Goal: Task Accomplishment & Management: Use online tool/utility

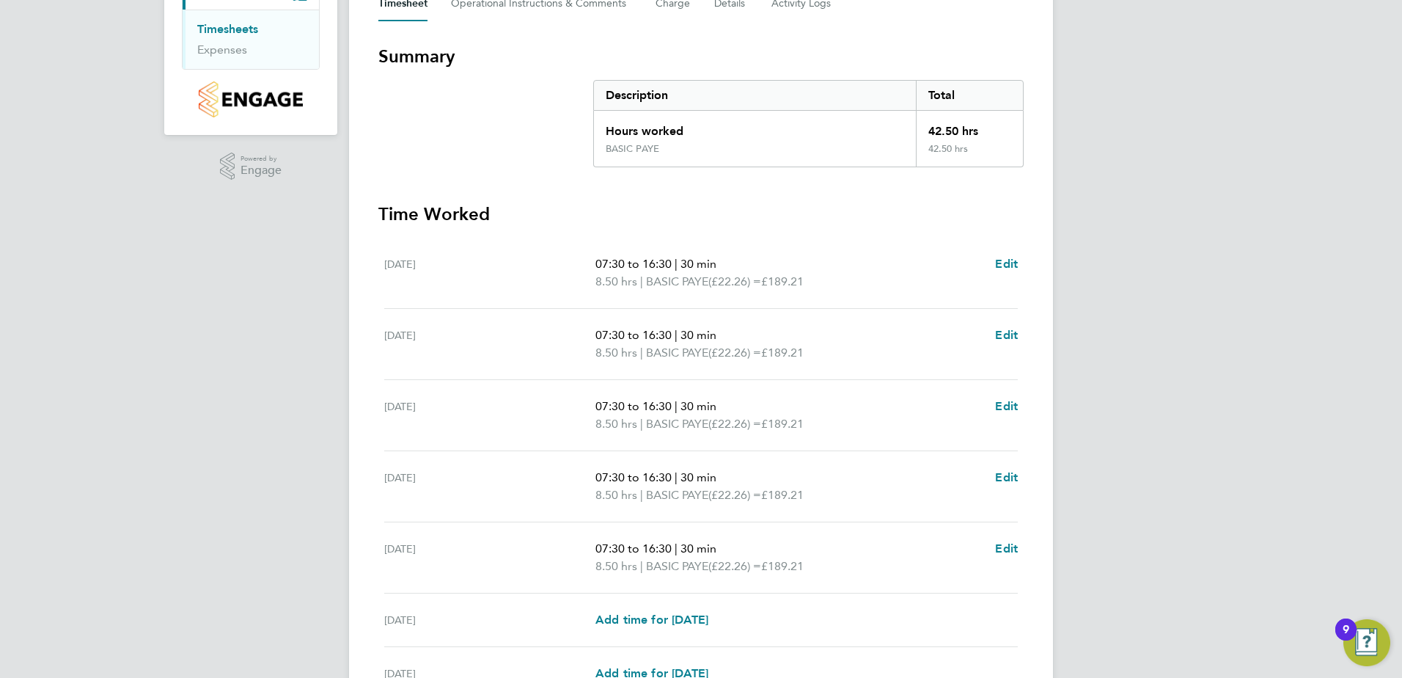
scroll to position [382, 0]
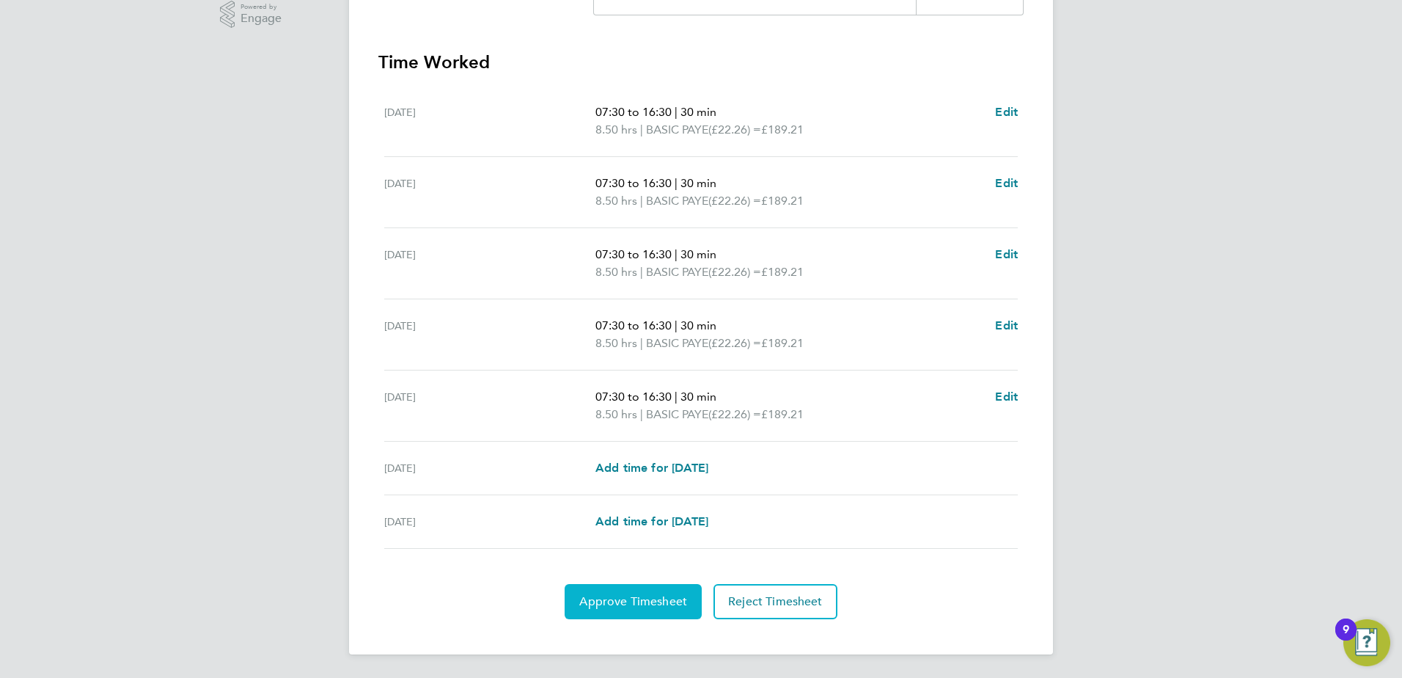
click at [614, 604] on span "Approve Timesheet" at bounding box center [633, 601] width 108 height 15
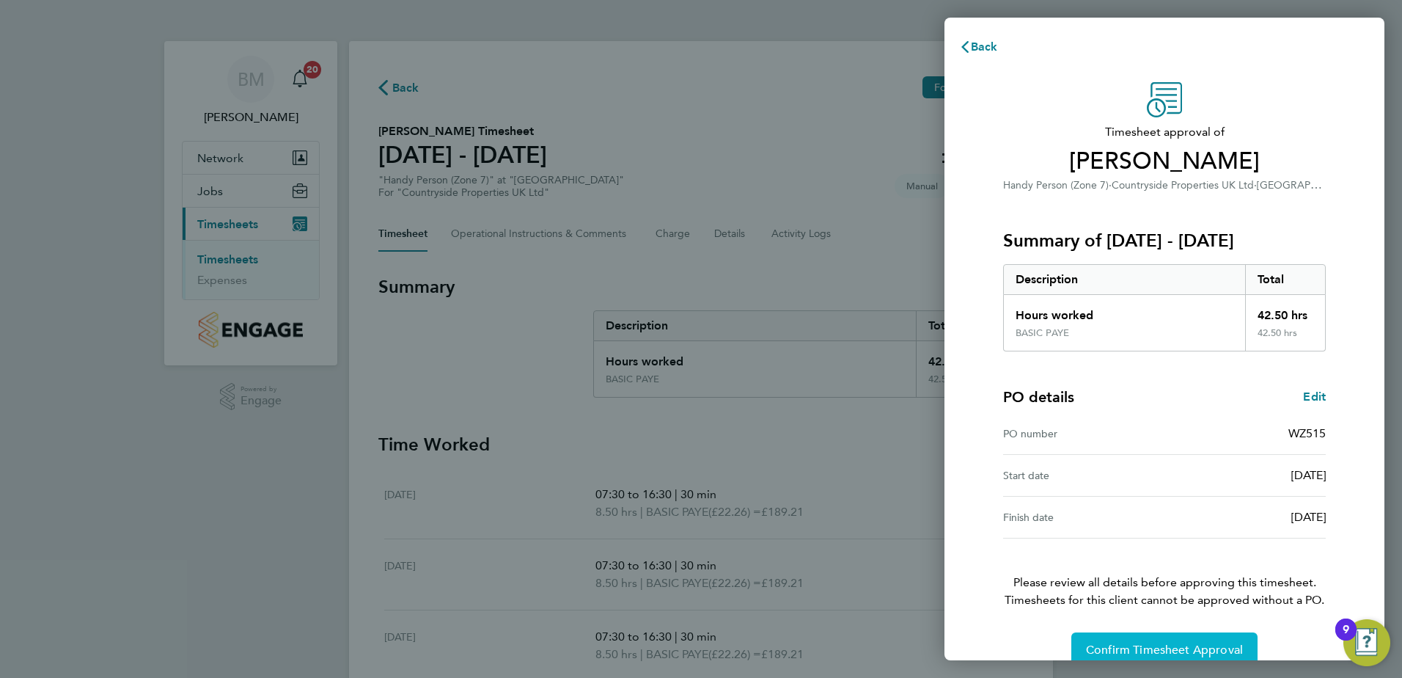
click at [1107, 641] on button "Confirm Timesheet Approval" at bounding box center [1165, 649] width 186 height 35
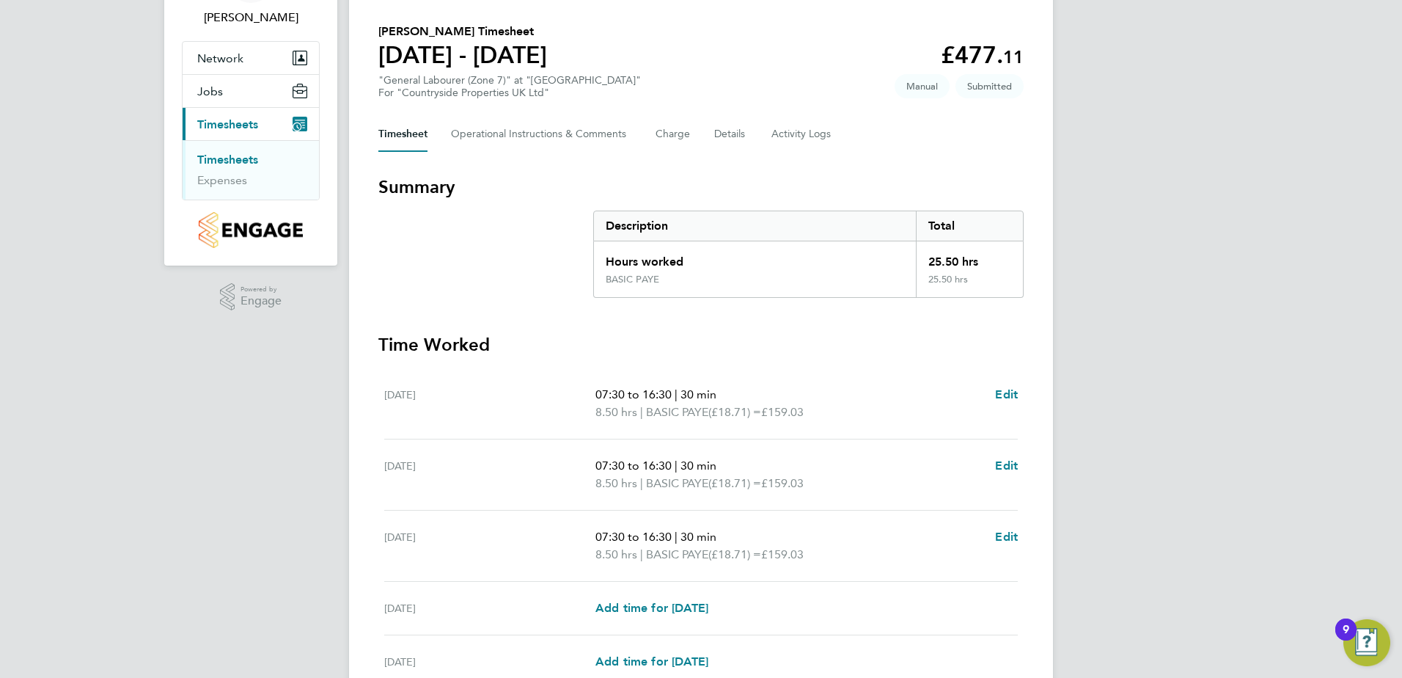
scroll to position [240, 0]
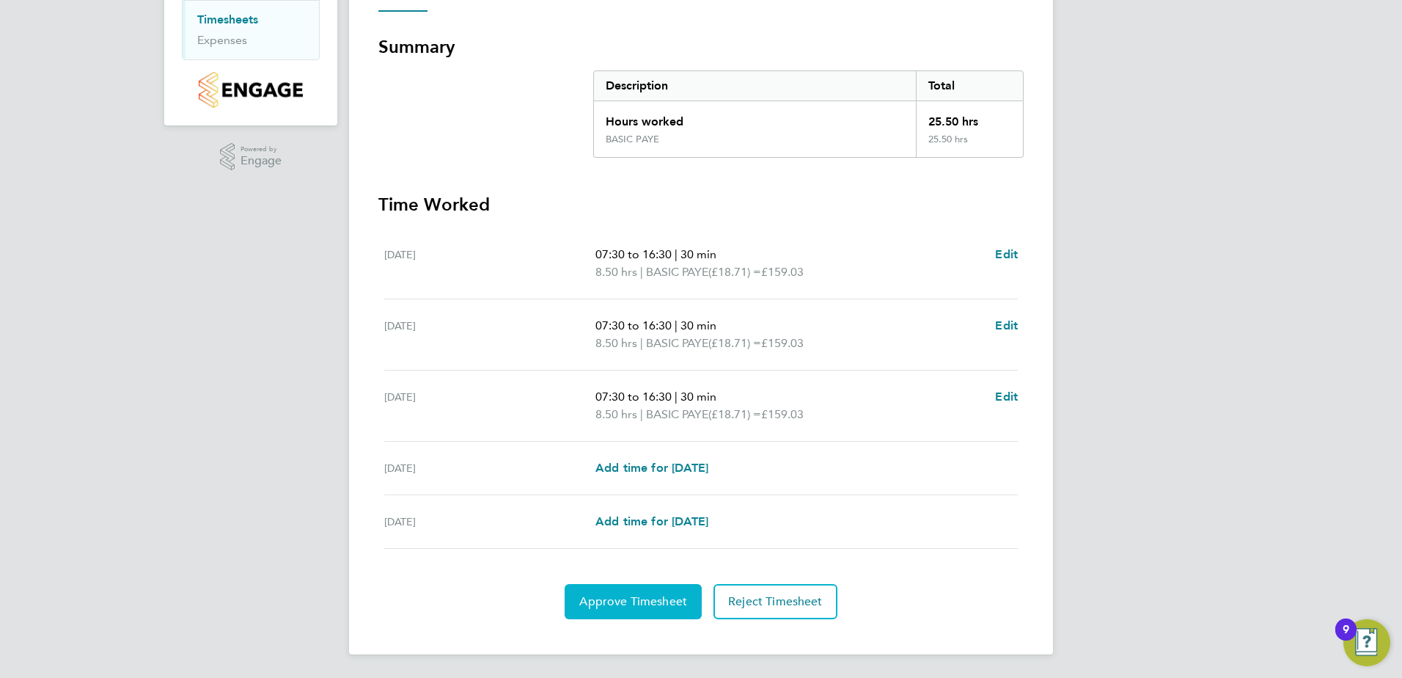
click at [626, 598] on span "Approve Timesheet" at bounding box center [633, 601] width 108 height 15
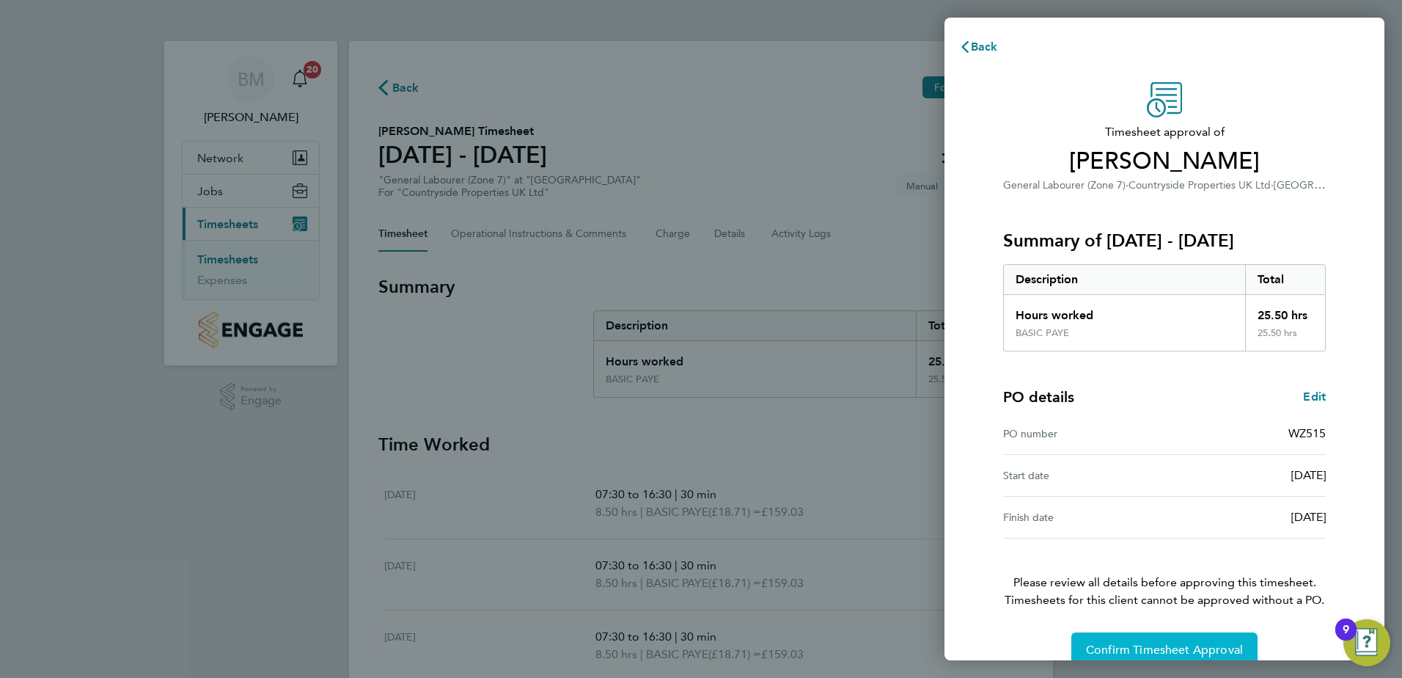
click at [1158, 646] on span "Confirm Timesheet Approval" at bounding box center [1164, 650] width 157 height 15
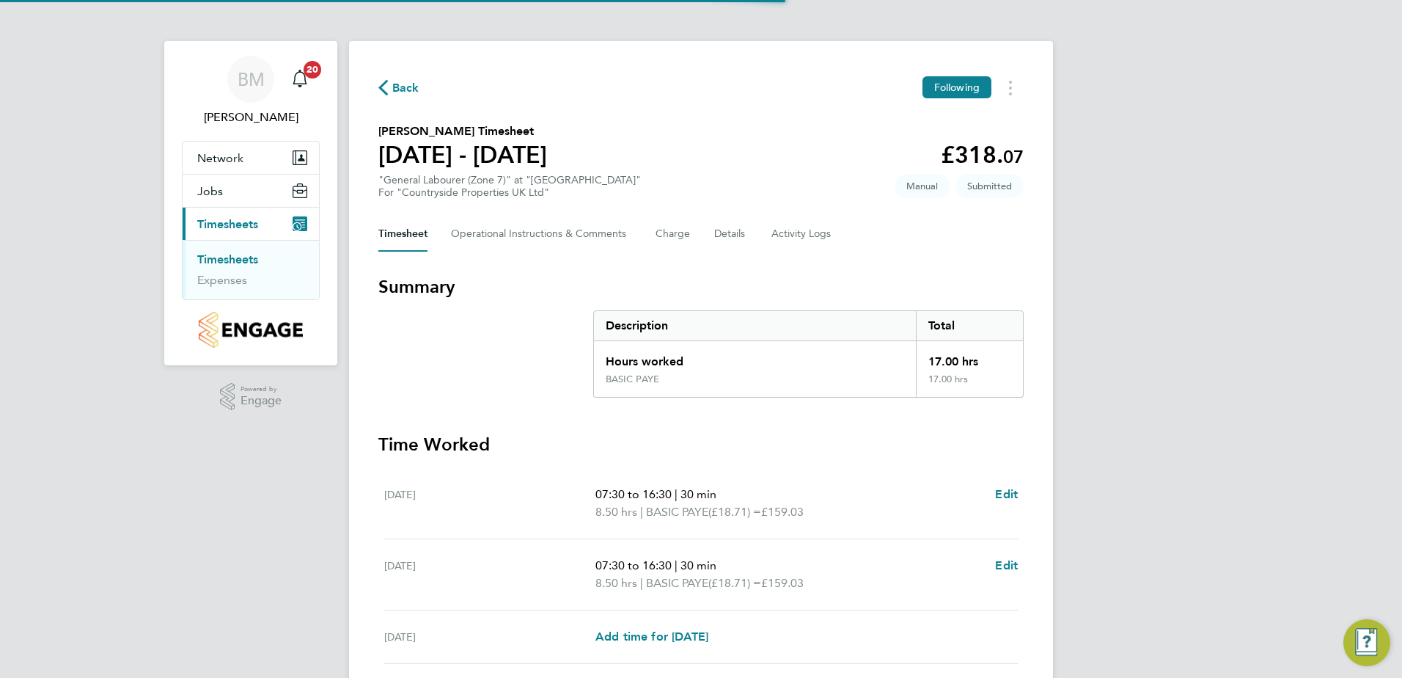
scroll to position [115, 0]
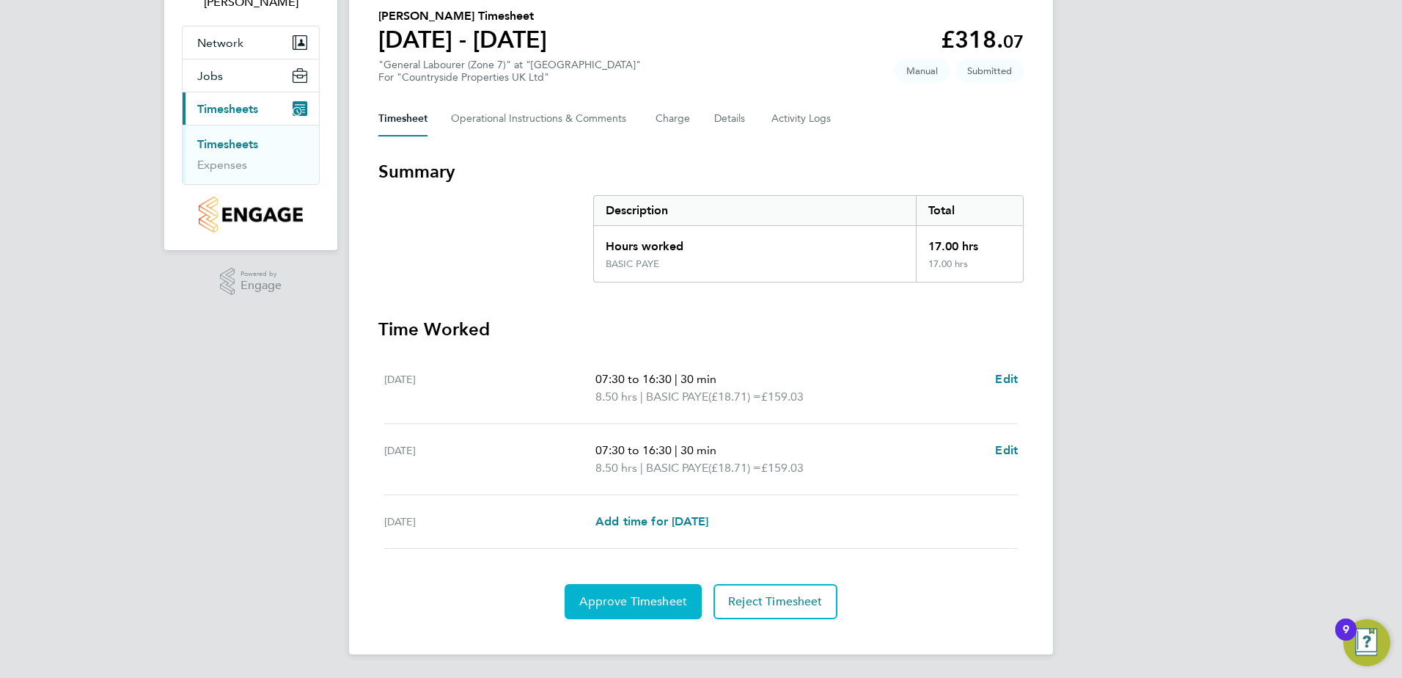
click at [632, 604] on span "Approve Timesheet" at bounding box center [633, 601] width 108 height 15
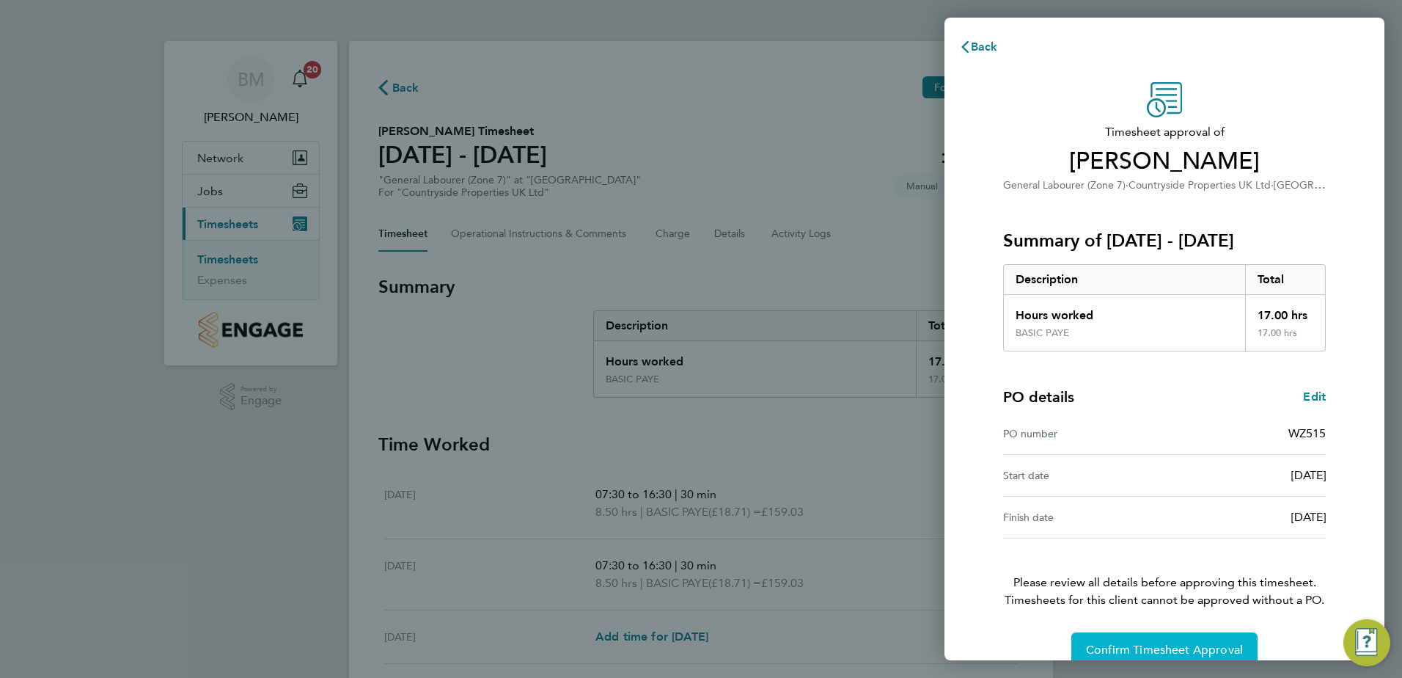
click at [1116, 641] on button "Confirm Timesheet Approval" at bounding box center [1165, 649] width 186 height 35
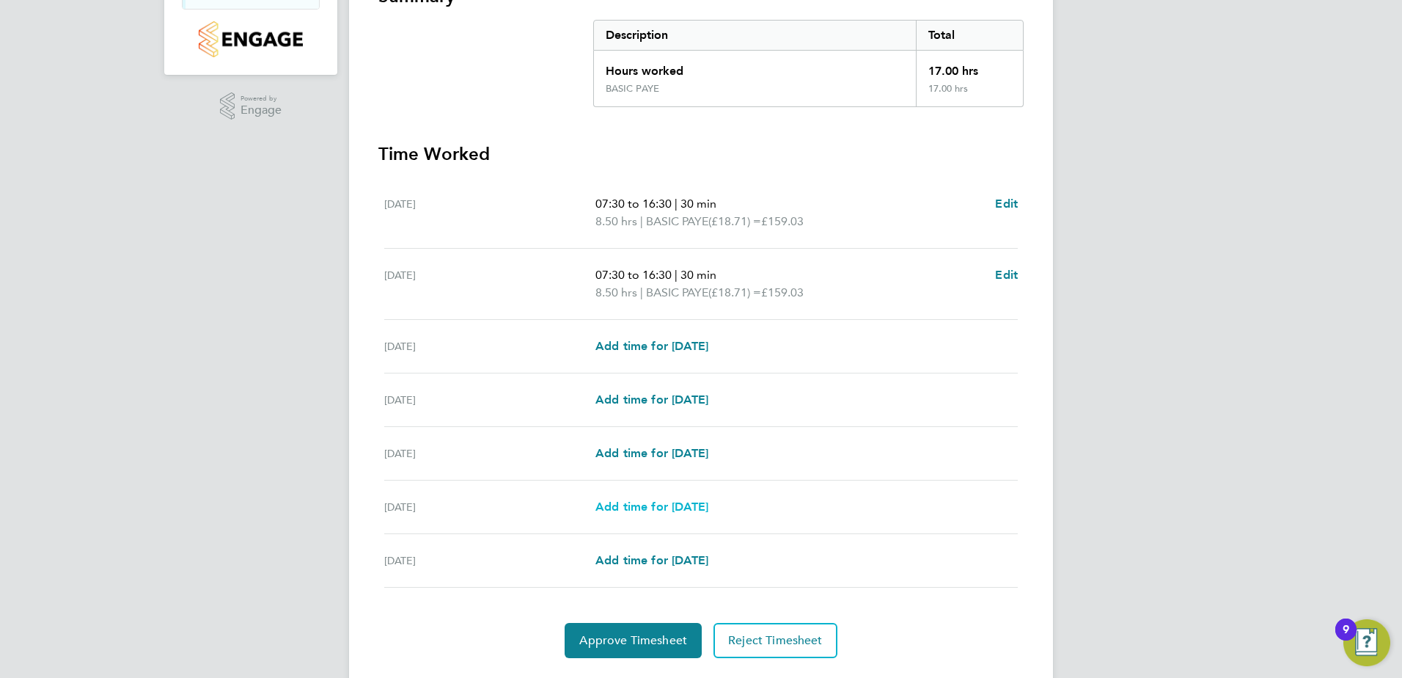
scroll to position [329, 0]
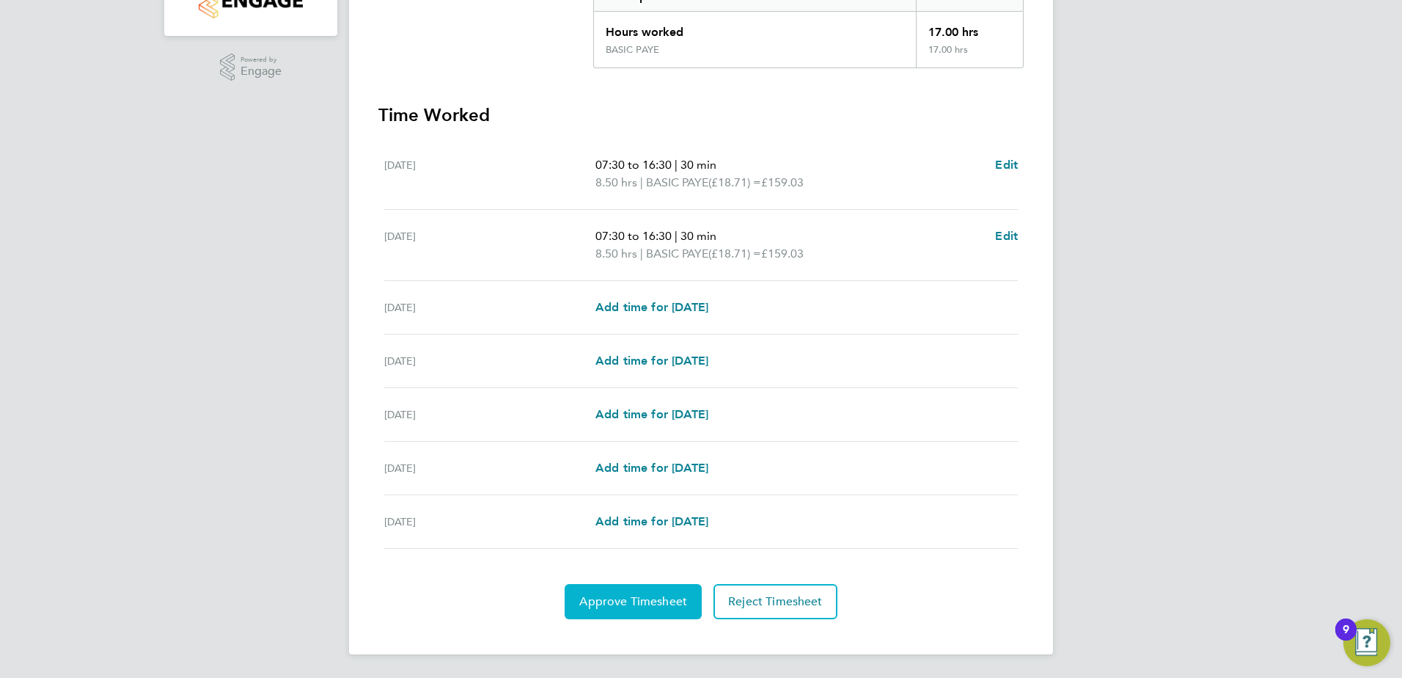
click at [655, 601] on span "Approve Timesheet" at bounding box center [633, 601] width 108 height 15
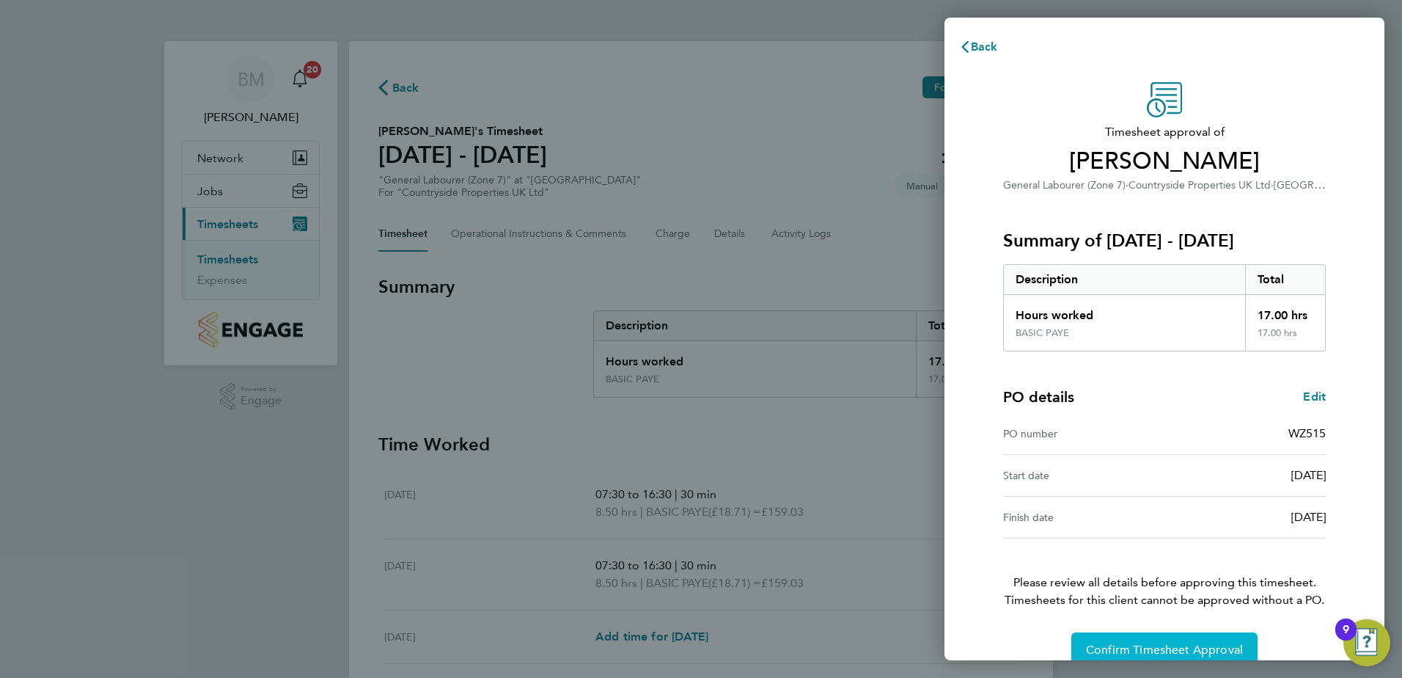
click at [1094, 644] on span "Confirm Timesheet Approval" at bounding box center [1164, 650] width 157 height 15
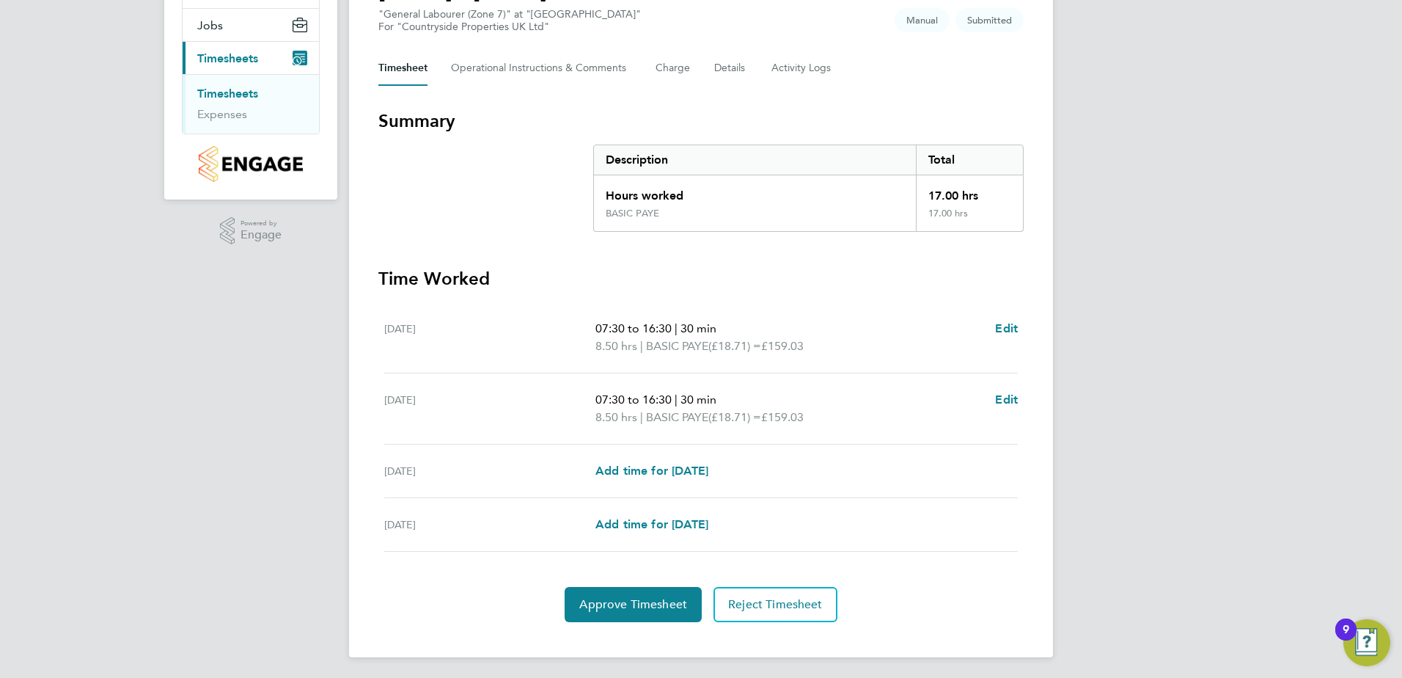
scroll to position [169, 0]
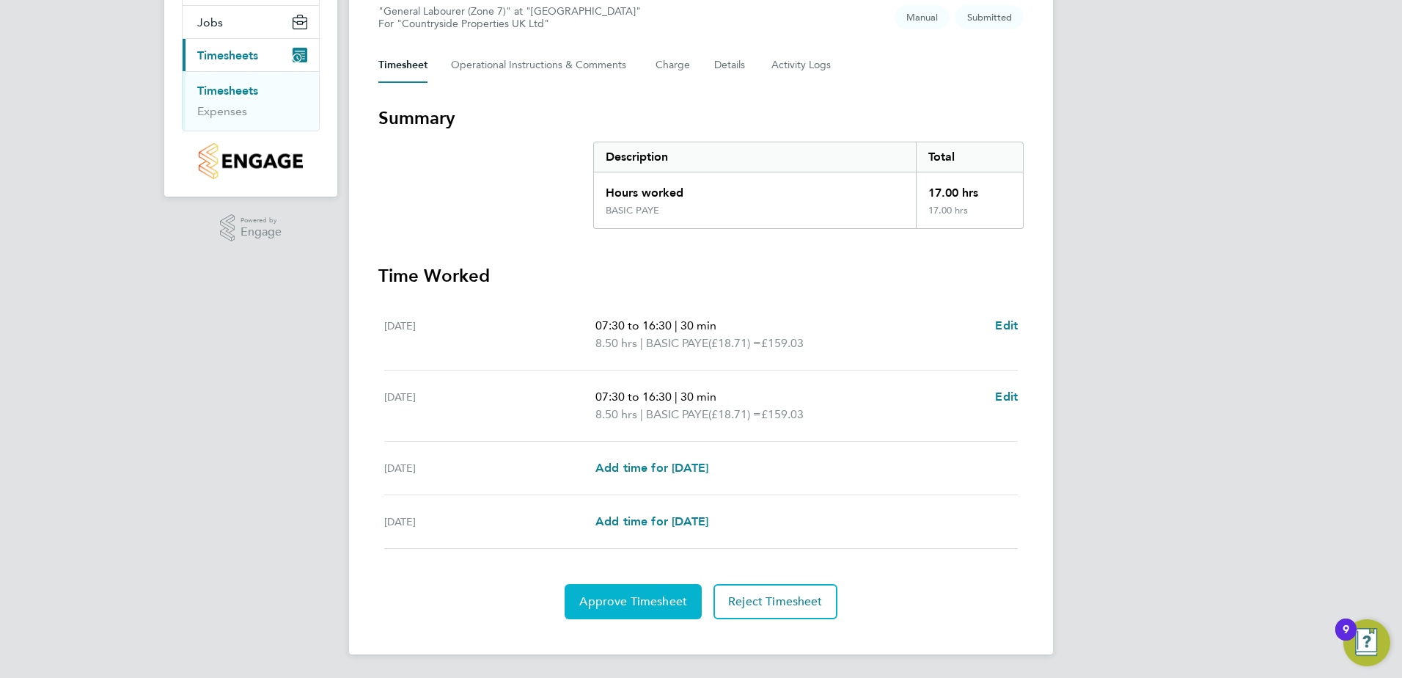
click at [605, 585] on button "Approve Timesheet" at bounding box center [633, 601] width 137 height 35
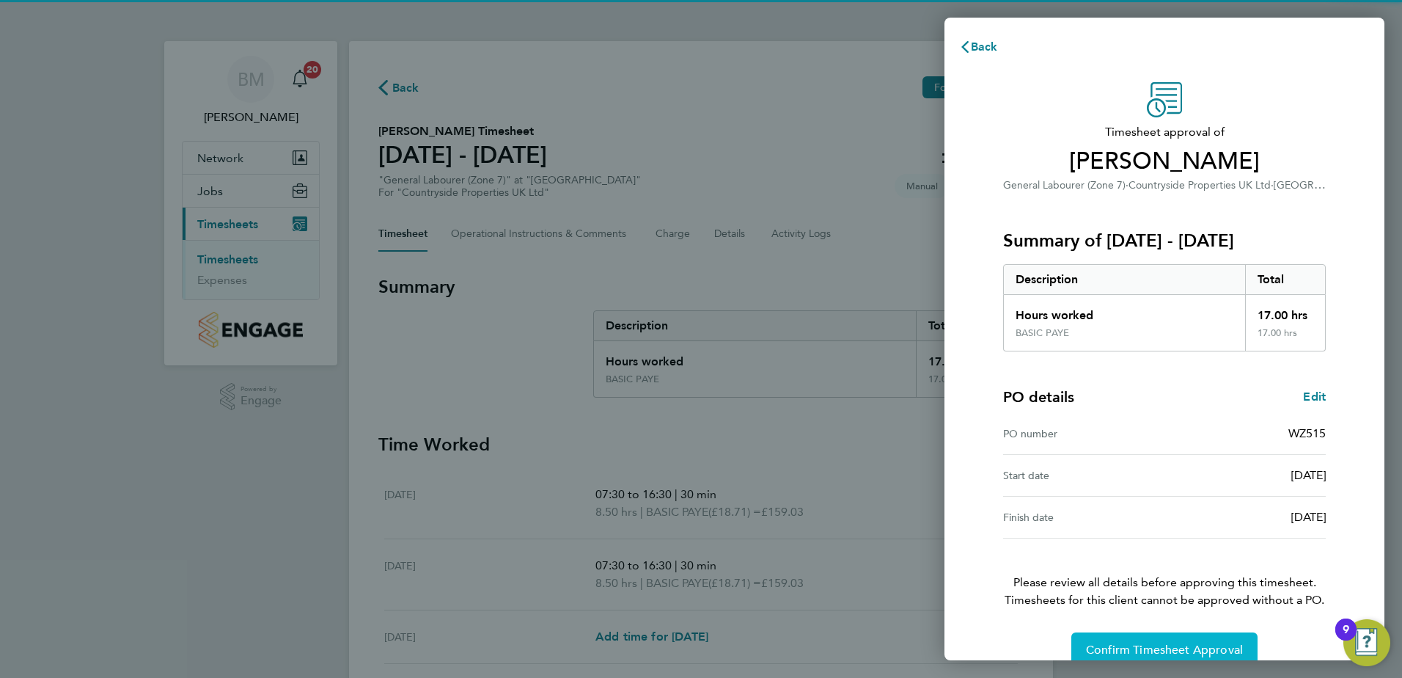
click at [1107, 632] on button "Confirm Timesheet Approval" at bounding box center [1165, 649] width 186 height 35
